Goal: Find specific page/section: Find specific page/section

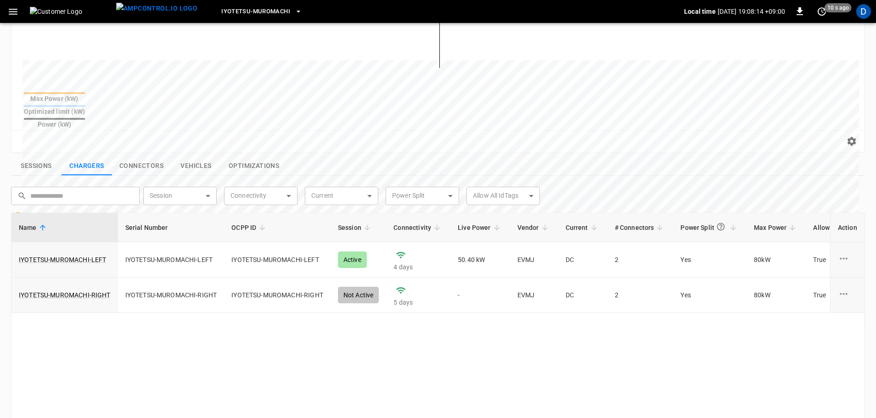
scroll to position [229, 0]
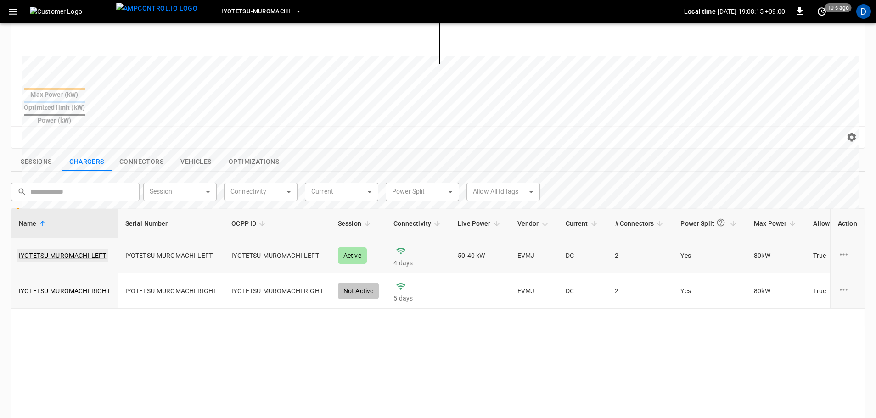
click at [71, 249] on link "IYOTETSU-MUROMACHI-LEFT" at bounding box center [62, 255] width 91 height 13
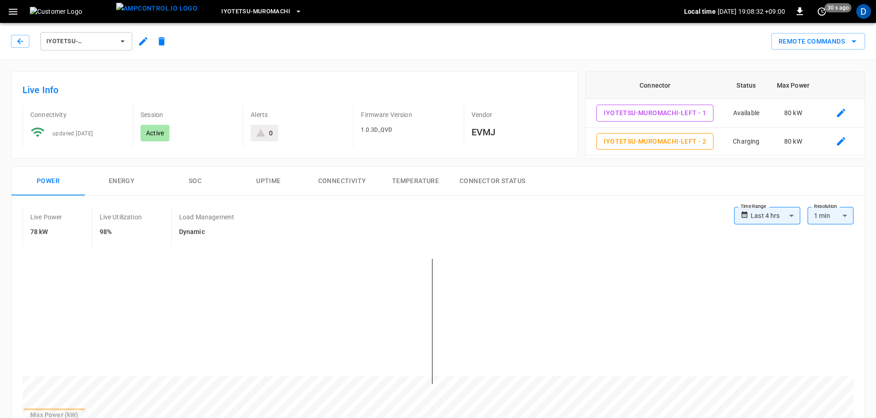
click at [80, 44] on span "IYOTETSU-MUROMACHI-LEFT" at bounding box center [80, 41] width 68 height 11
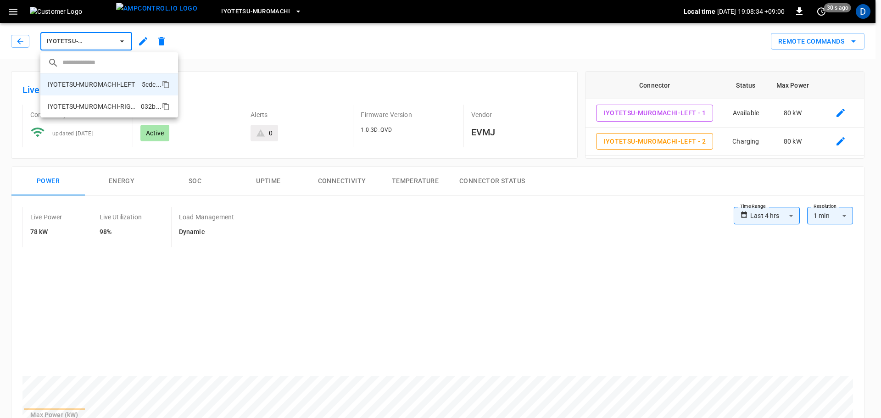
click at [84, 102] on p "IYOTETSU-MUROMACHI-RIGHT" at bounding box center [93, 106] width 90 height 9
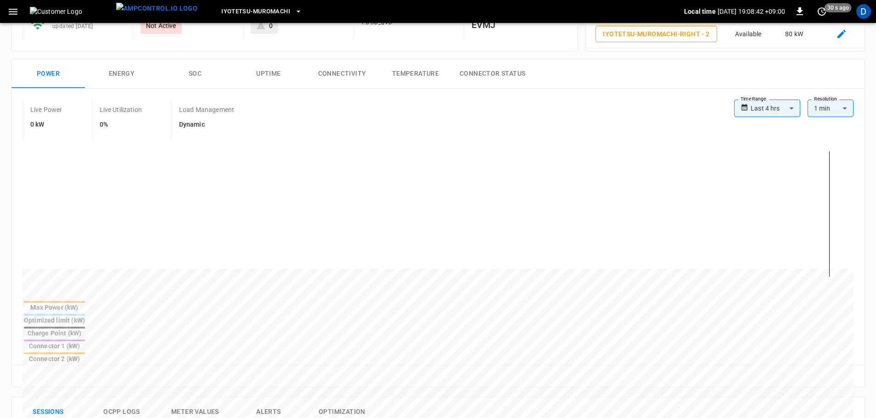
scroll to position [45, 0]
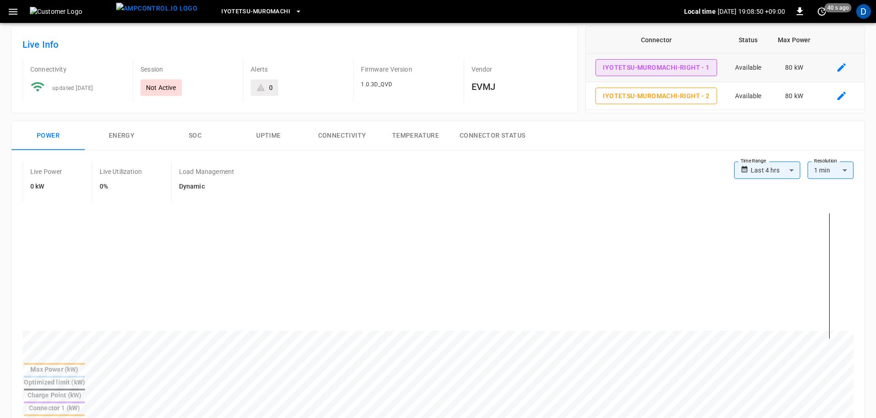
click at [643, 74] on button "IYOTETSU-MUROMACHI-RIGHT - 1" at bounding box center [655, 67] width 121 height 17
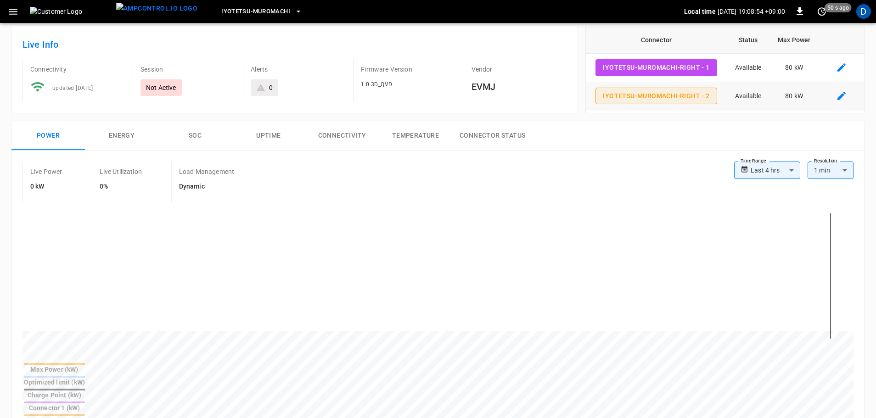
click at [668, 97] on button "IYOTETSU-MUROMACHI-RIGHT - 2" at bounding box center [655, 96] width 121 height 17
type input "**********"
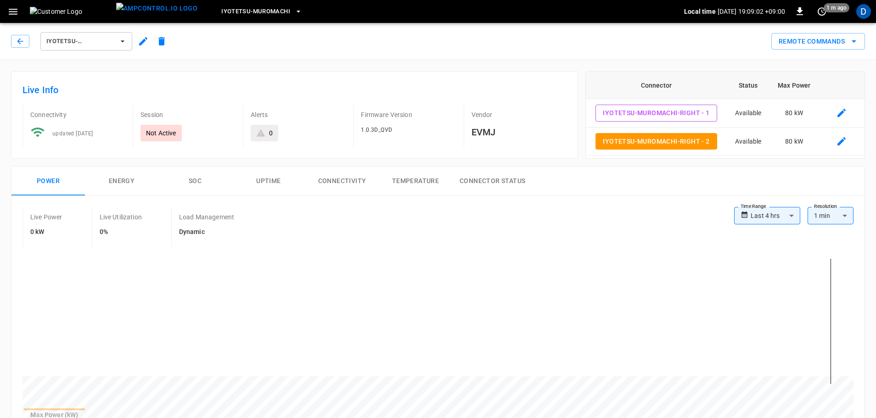
click at [75, 44] on span "IYOTETSU-MUROMACHI-RIGHT" at bounding box center [80, 41] width 68 height 11
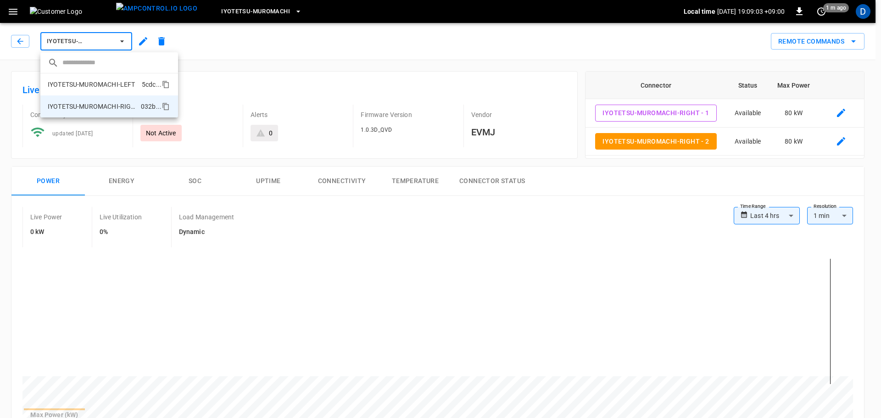
click at [77, 84] on p "IYOTETSU-MUROMACHI-LEFT" at bounding box center [91, 84] width 87 height 9
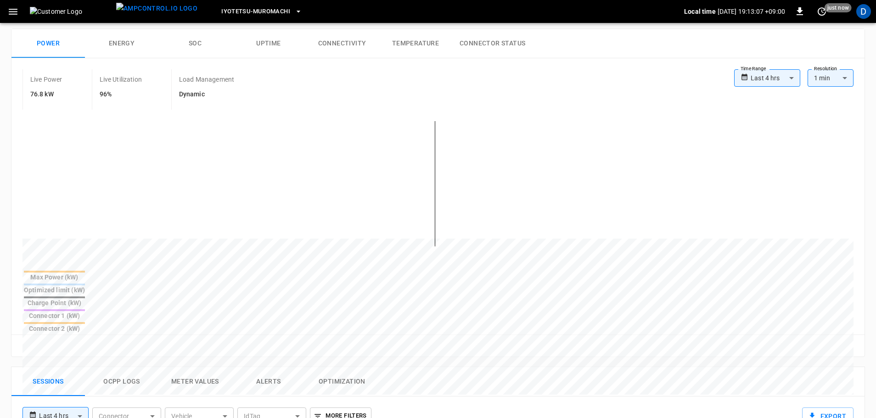
scroll to position [137, 0]
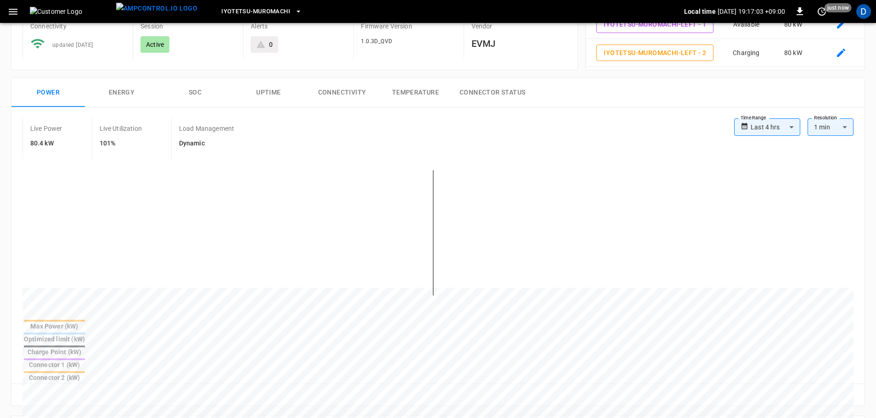
scroll to position [91, 0]
drag, startPoint x: 143, startPoint y: 131, endPoint x: 94, endPoint y: 127, distance: 49.3
click at [94, 127] on div "Live Utilization 101%" at bounding box center [131, 136] width 79 height 40
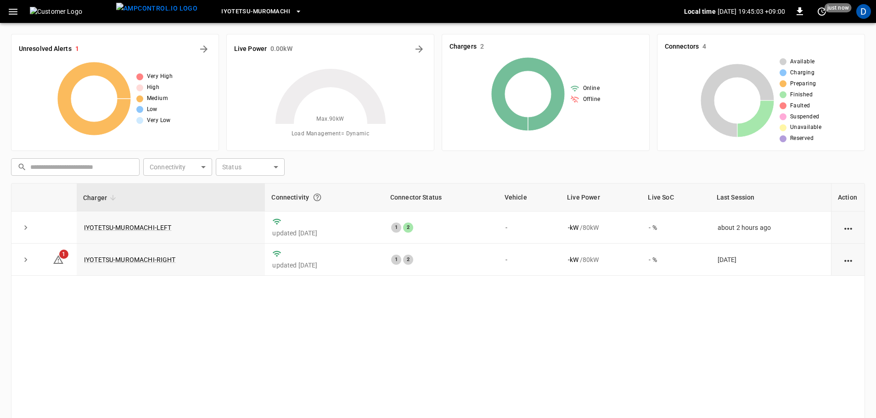
click at [16, 19] on button "button" at bounding box center [13, 11] width 19 height 17
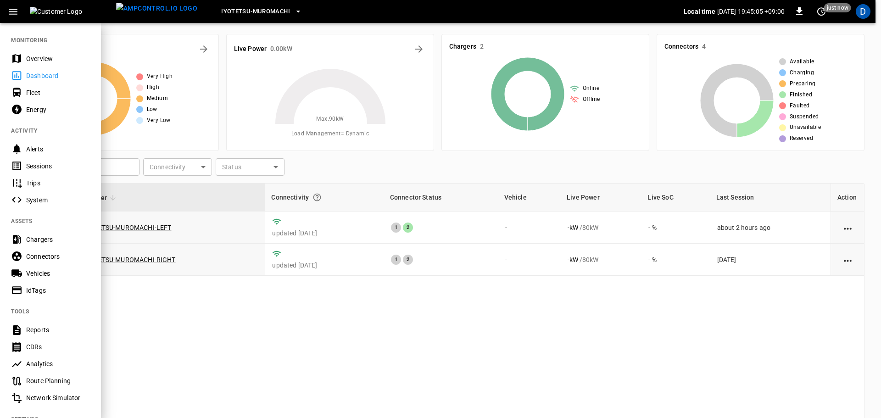
click at [45, 113] on div "Energy" at bounding box center [58, 109] width 64 height 9
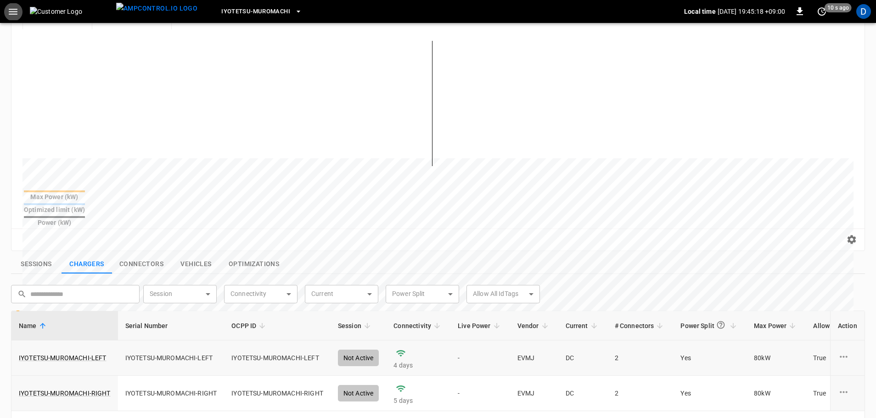
scroll to position [138, 0]
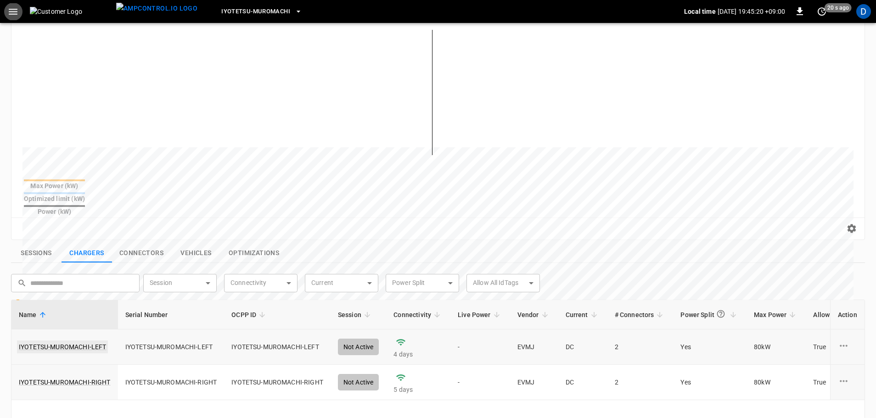
click at [73, 252] on link "IYOTETSU-MUROMACHI-LEFT" at bounding box center [62, 347] width 91 height 13
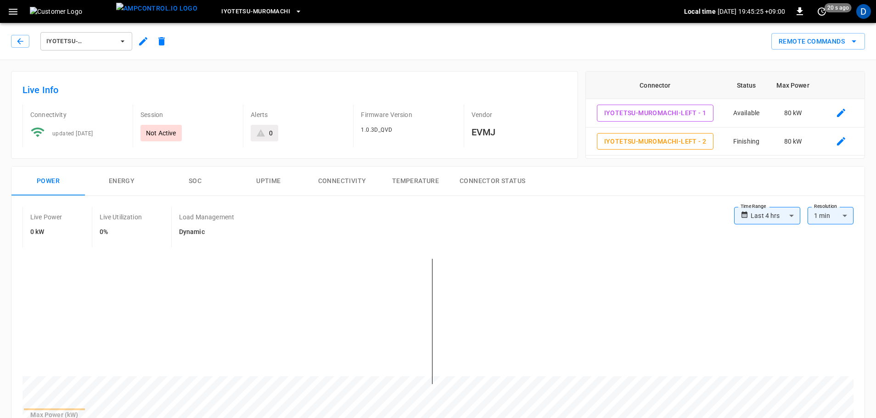
click at [77, 50] on button "IYOTETSU-MUROMACHI-LEFT" at bounding box center [86, 41] width 92 height 18
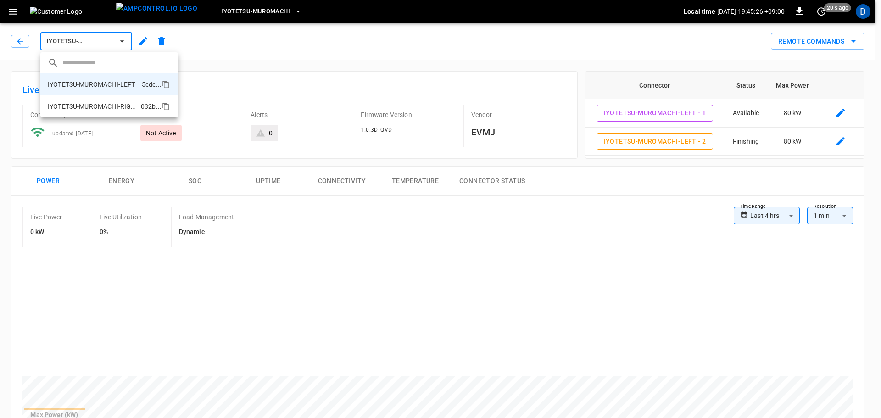
click at [73, 108] on p "IYOTETSU-MUROMACHI-RIGHT" at bounding box center [93, 106] width 90 height 9
